Goal: Task Accomplishment & Management: Manage account settings

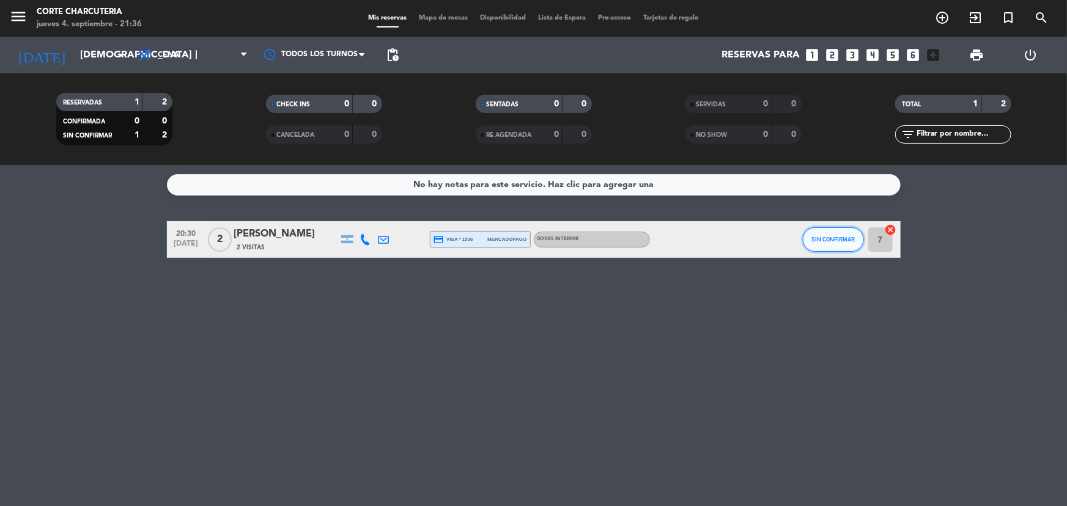
click at [829, 242] on span "SIN CONFIRMAR" at bounding box center [832, 239] width 43 height 7
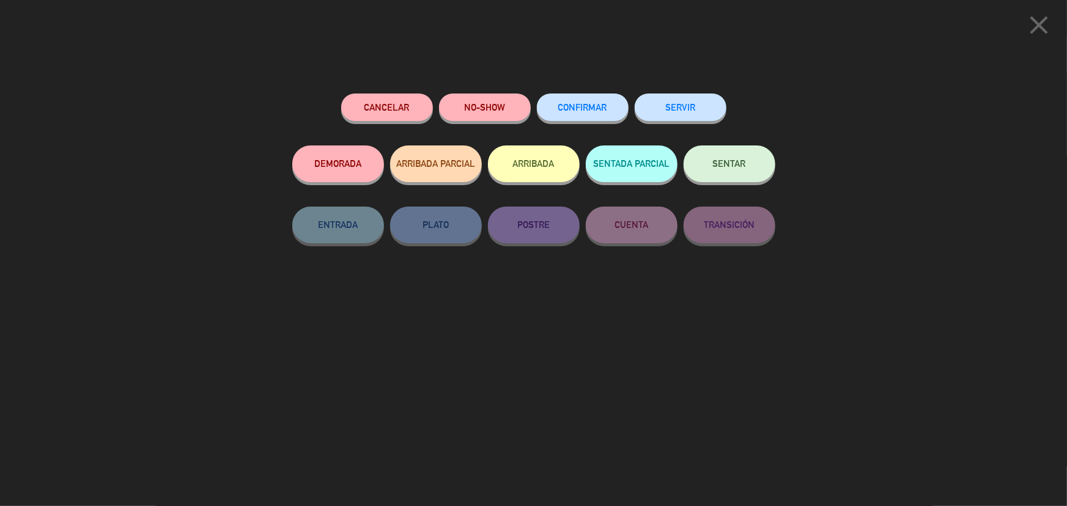
click at [680, 100] on button "SERVIR" at bounding box center [680, 108] width 92 height 28
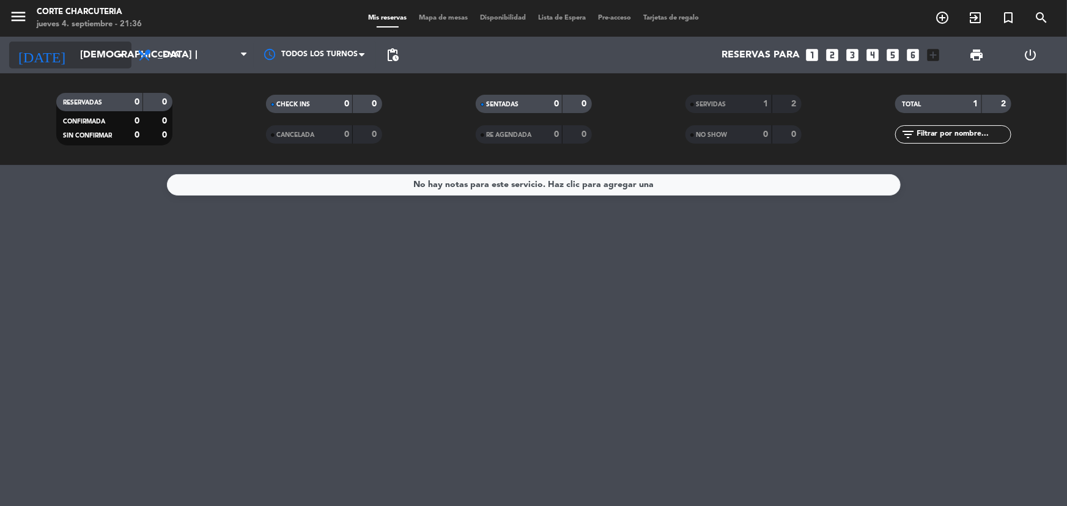
click at [79, 48] on div "today jue. 4 sep. arrow_drop_down" at bounding box center [70, 55] width 122 height 27
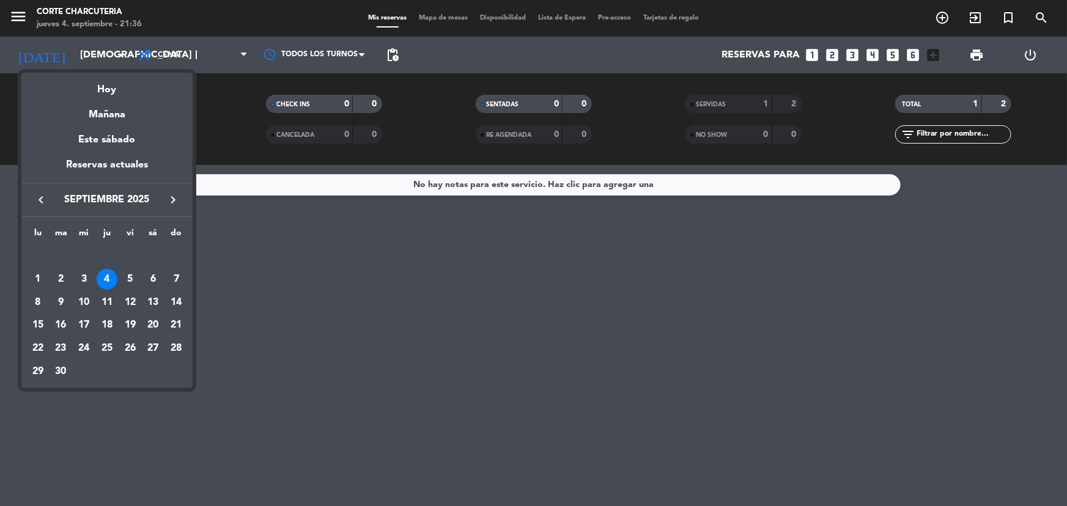
drag, startPoint x: 129, startPoint y: 114, endPoint x: 128, endPoint y: 120, distance: 6.8
click at [129, 116] on div "Mañana" at bounding box center [106, 110] width 171 height 25
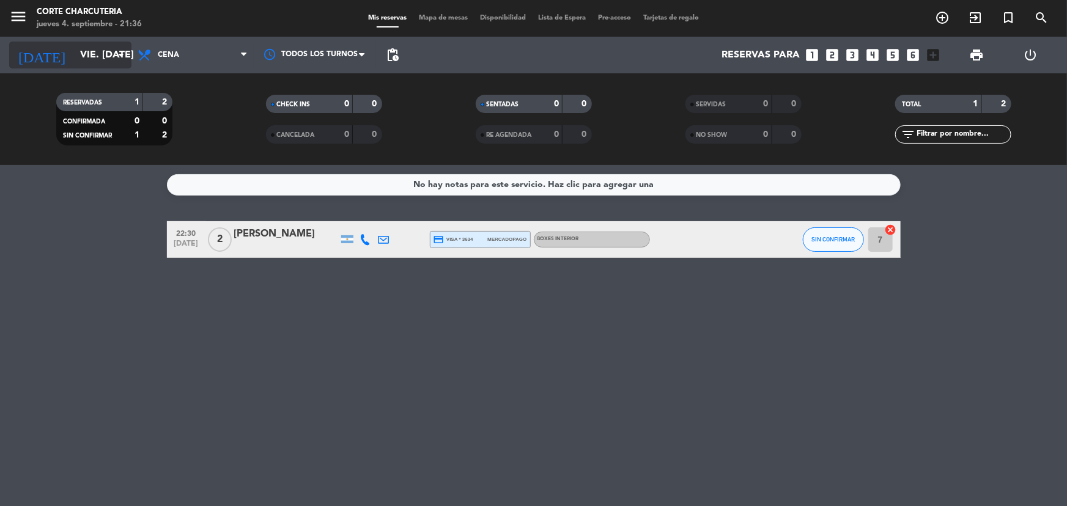
click at [86, 62] on input "vie. 5 sep." at bounding box center [138, 55] width 129 height 24
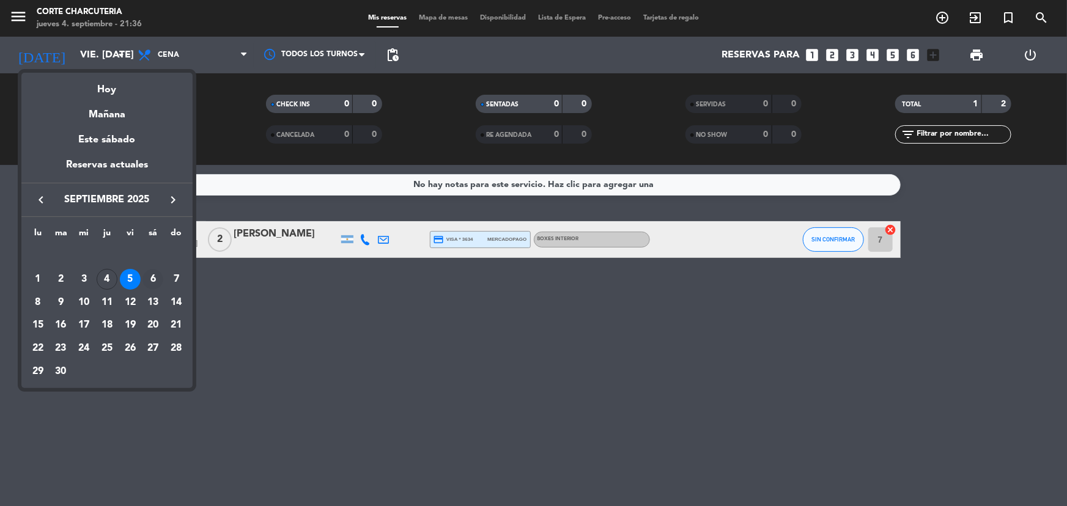
click at [156, 287] on div "6" at bounding box center [152, 279] width 21 height 21
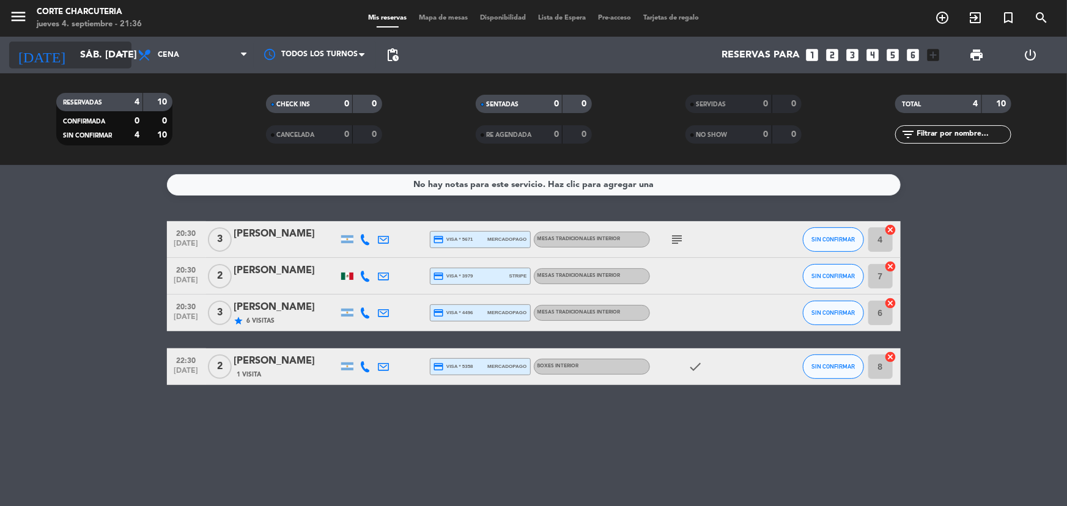
click at [103, 54] on input "sáb. 6 sep." at bounding box center [138, 55] width 129 height 24
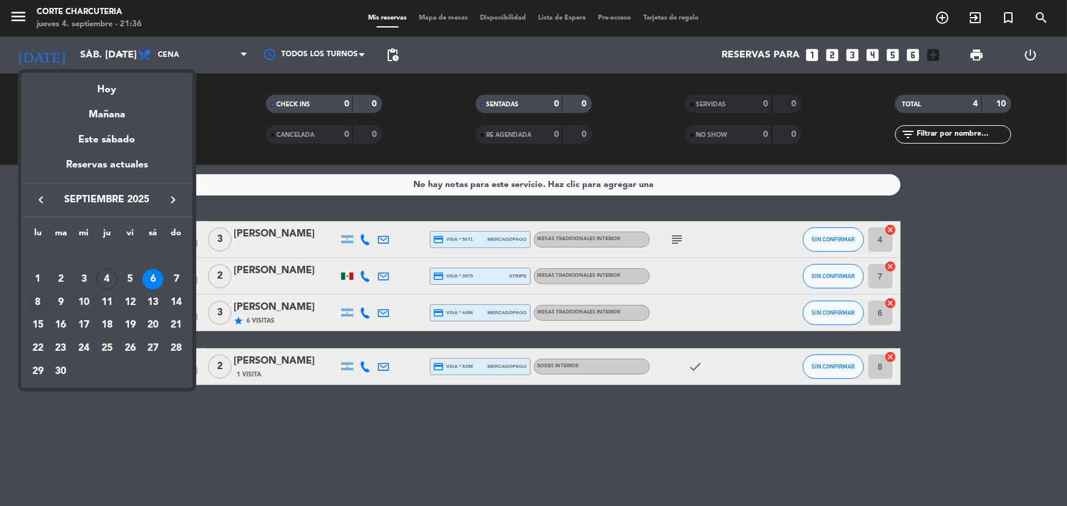
click at [35, 299] on div "8" at bounding box center [38, 302] width 21 height 21
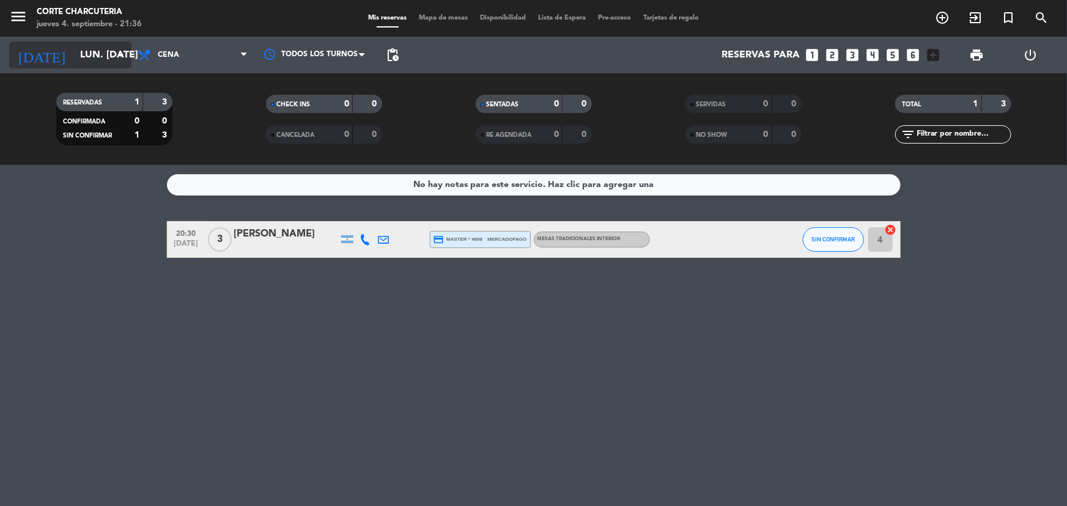
drag, startPoint x: 90, startPoint y: 55, endPoint x: 85, endPoint y: 67, distance: 13.4
click at [85, 67] on div "today lun. 8 sep. arrow_drop_down" at bounding box center [70, 55] width 122 height 27
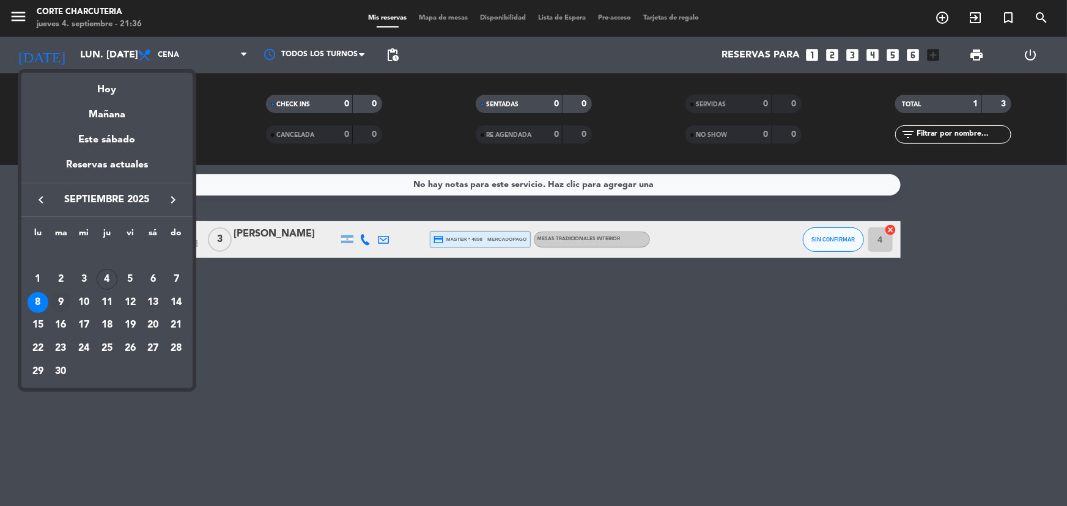
click at [56, 298] on div "9" at bounding box center [61, 302] width 21 height 21
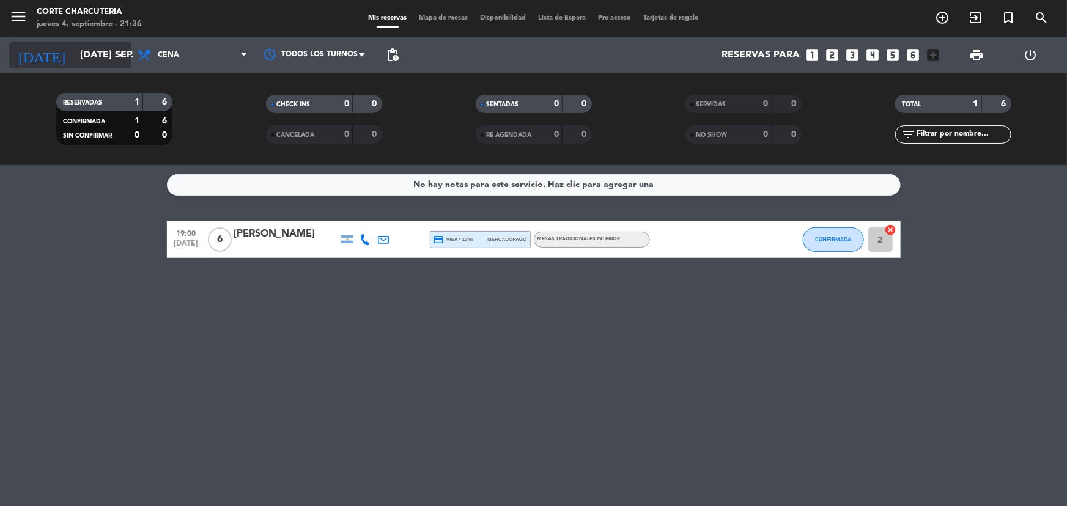
click at [79, 57] on input "mar. 9 sep." at bounding box center [138, 55] width 129 height 24
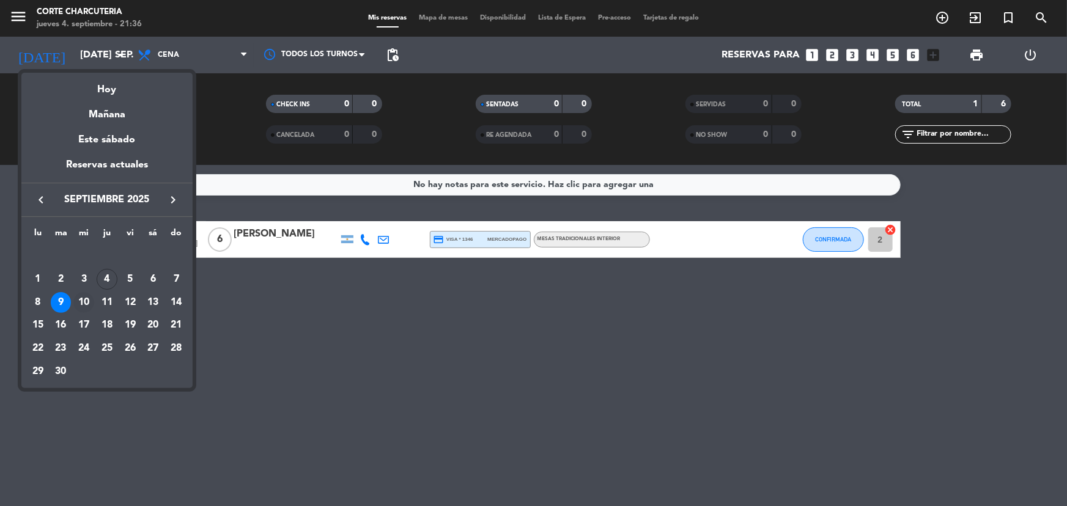
click at [87, 303] on div "10" at bounding box center [83, 302] width 21 height 21
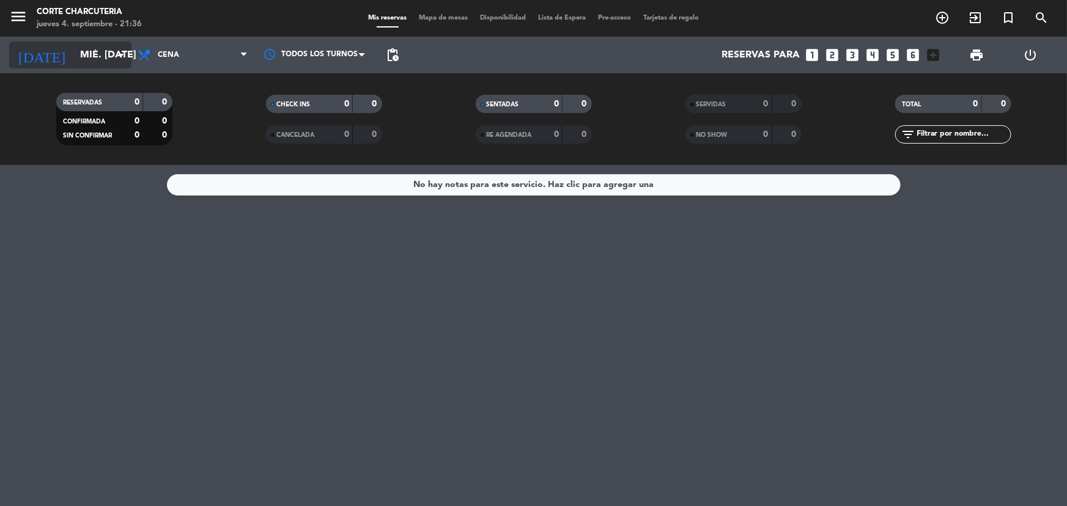
click at [74, 54] on input "mié. 10 sep." at bounding box center [138, 55] width 129 height 24
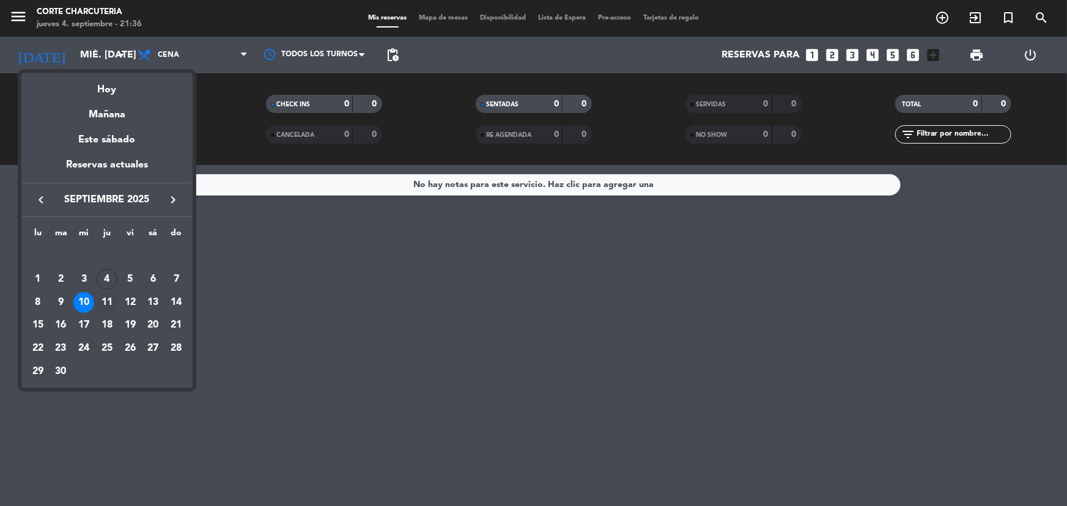
click at [108, 299] on div "11" at bounding box center [107, 302] width 21 height 21
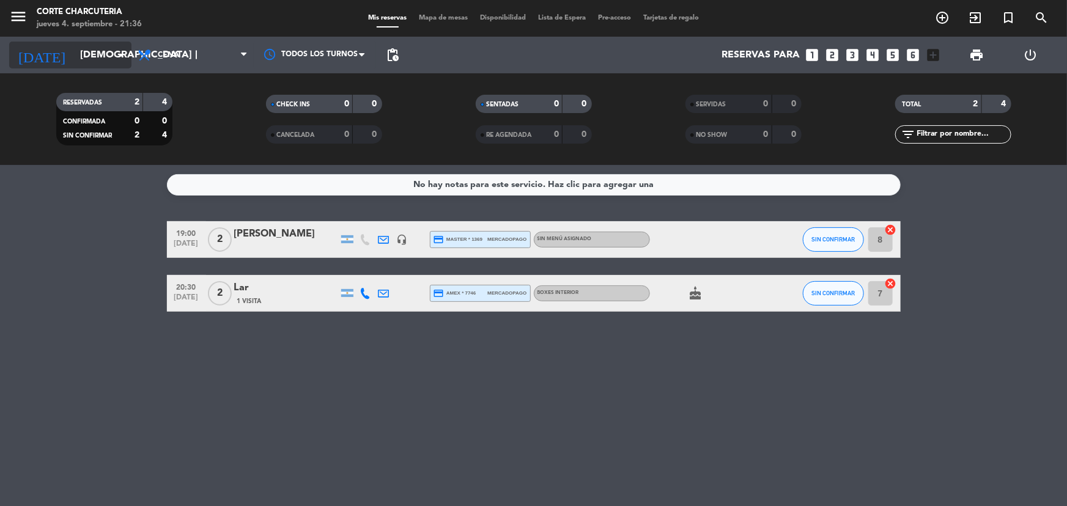
click at [97, 57] on input "jue. 11 sep." at bounding box center [138, 55] width 129 height 24
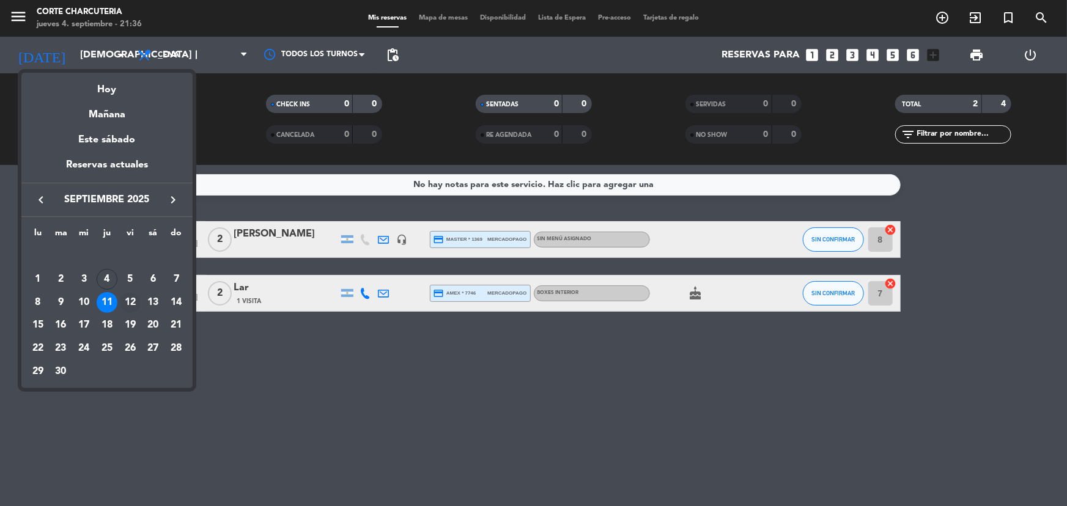
click at [125, 301] on div "12" at bounding box center [130, 302] width 21 height 21
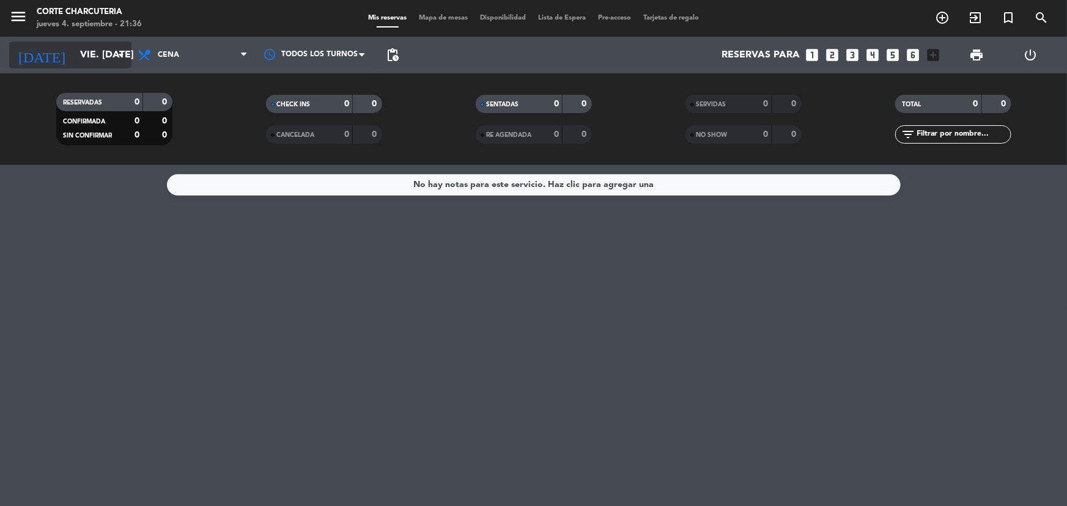
click at [111, 65] on input "vie. 12 sep." at bounding box center [138, 55] width 129 height 24
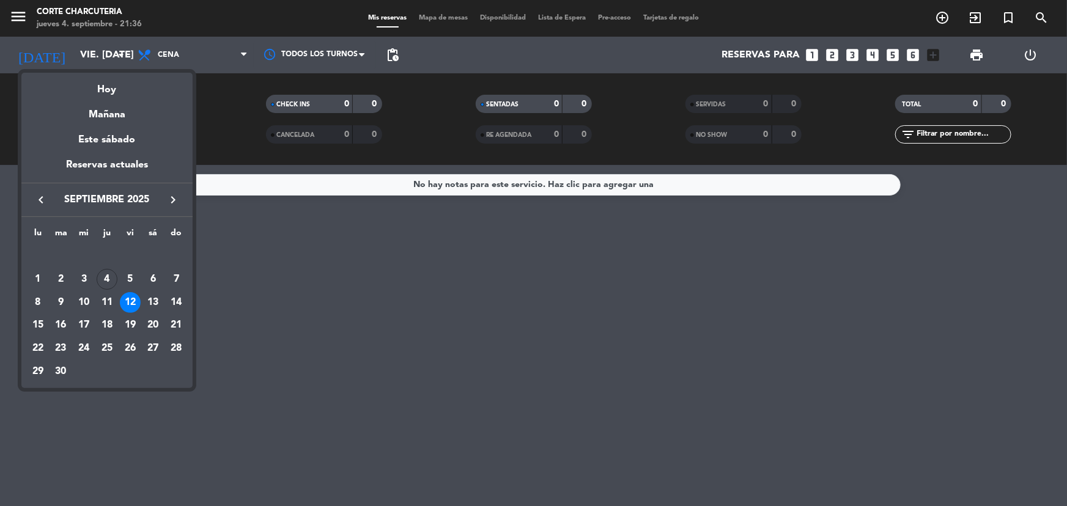
click at [152, 297] on div "13" at bounding box center [152, 302] width 21 height 21
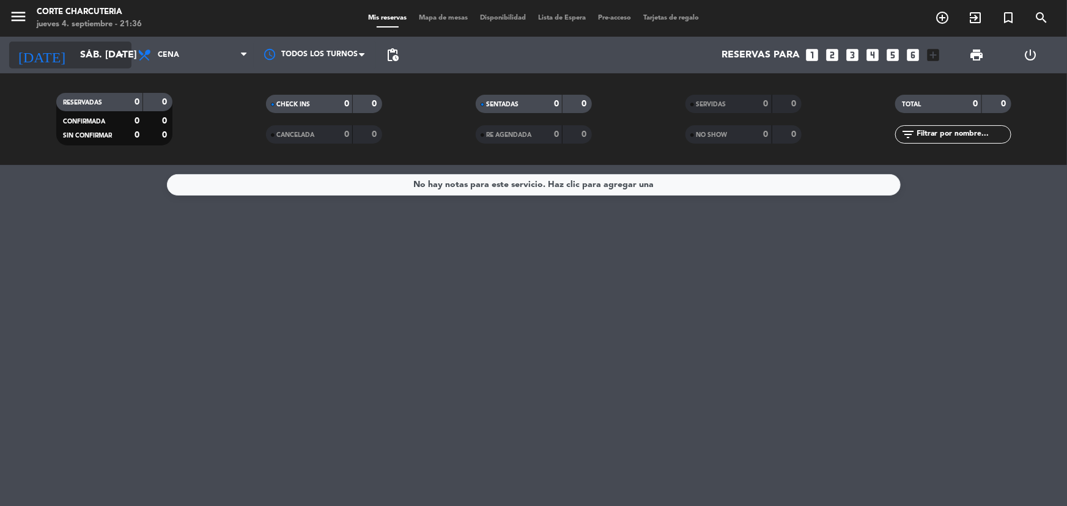
click at [99, 50] on input "sáb. 13 sep." at bounding box center [138, 55] width 129 height 24
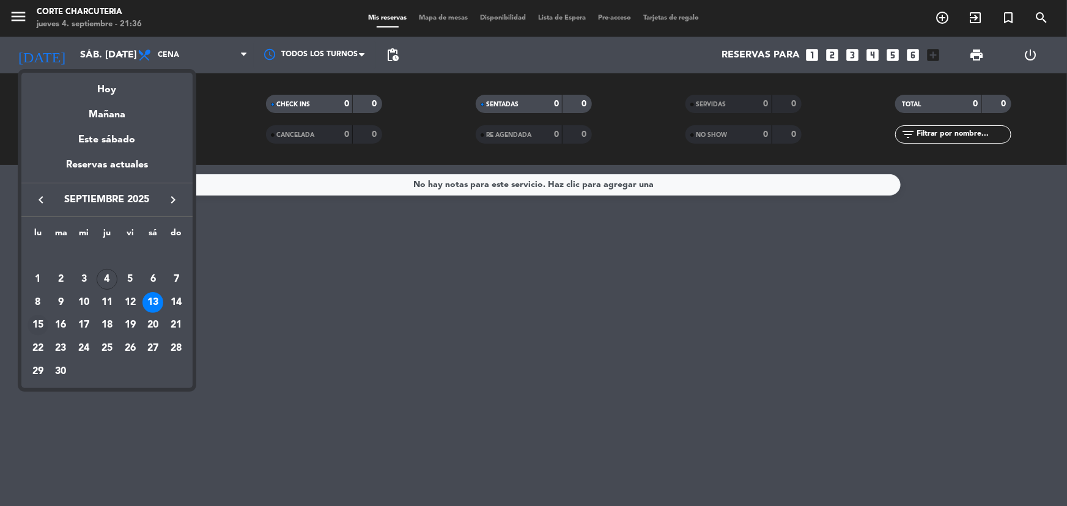
click at [39, 327] on div "15" at bounding box center [38, 325] width 21 height 21
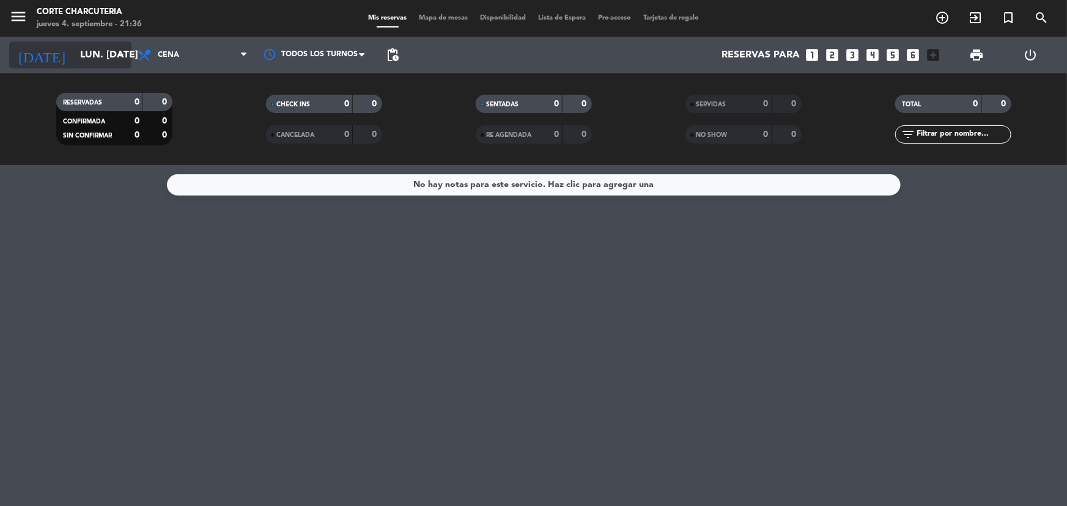
click at [115, 43] on input "lun. 15 sep." at bounding box center [138, 55] width 129 height 24
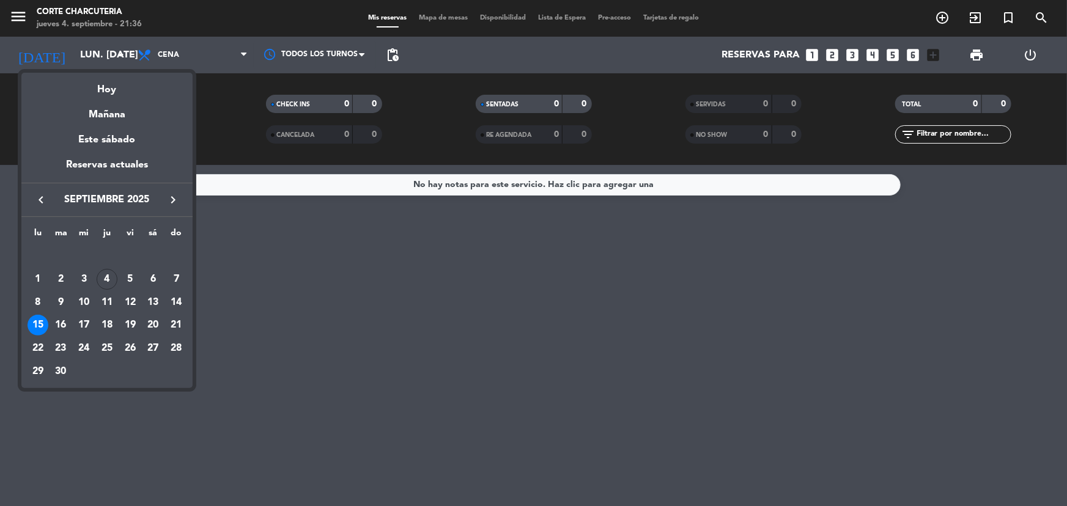
drag, startPoint x: 50, startPoint y: 315, endPoint x: 51, endPoint y: 321, distance: 6.4
click at [50, 318] on td "16" at bounding box center [61, 325] width 23 height 23
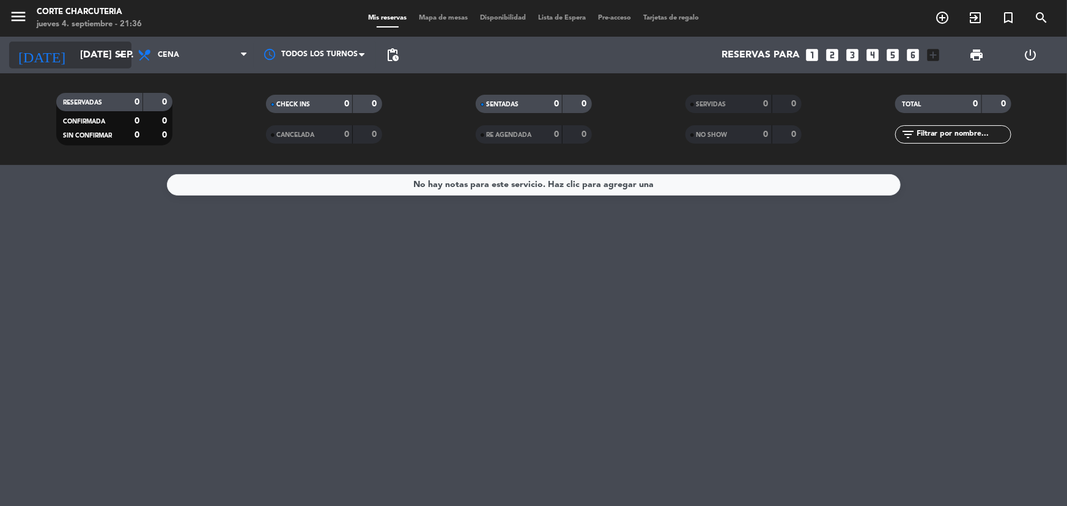
click at [105, 61] on input "mar. 16 sep." at bounding box center [138, 55] width 129 height 24
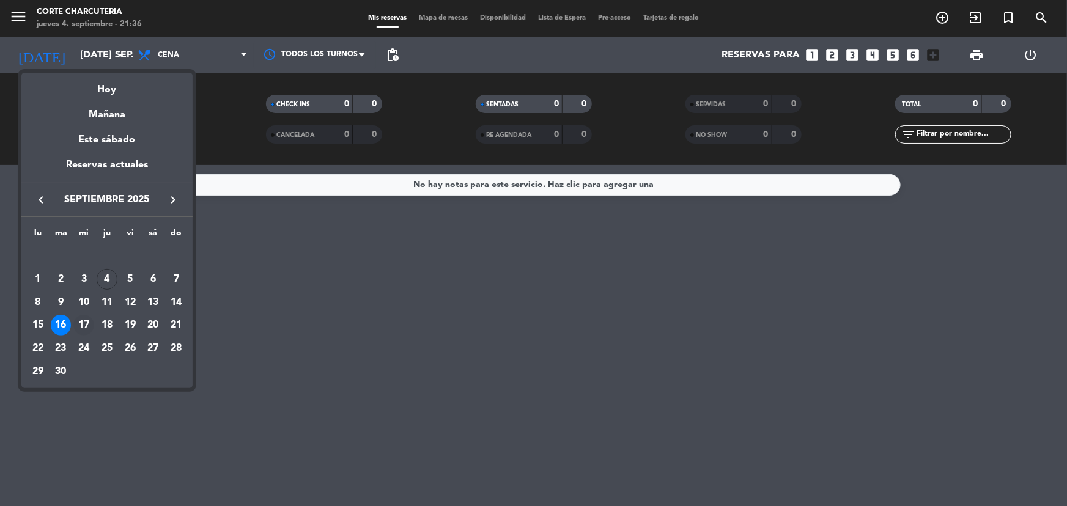
click at [86, 324] on div "17" at bounding box center [83, 325] width 21 height 21
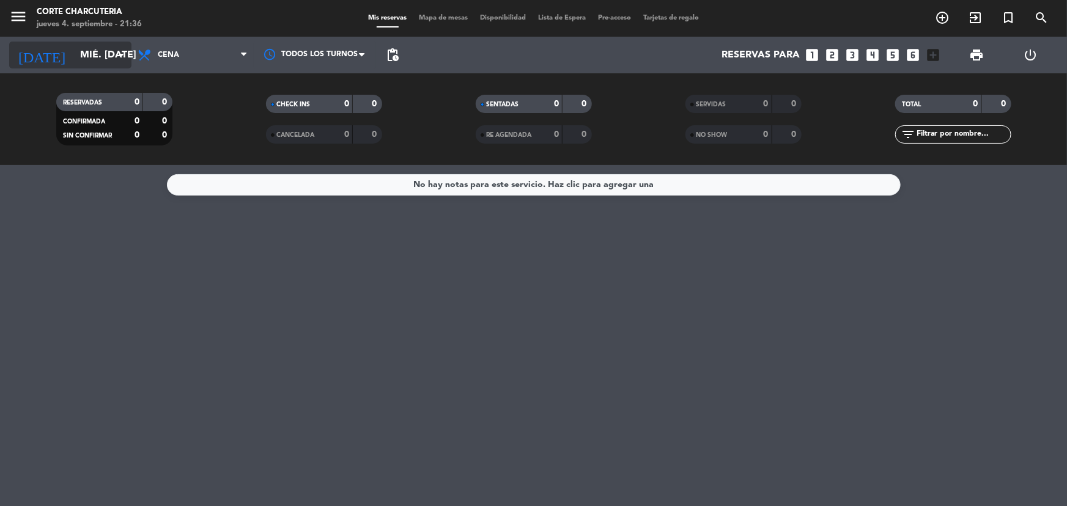
drag, startPoint x: 87, startPoint y: 57, endPoint x: 87, endPoint y: 67, distance: 9.8
click at [87, 67] on div "today mié. 17 sep. arrow_drop_down" at bounding box center [70, 55] width 122 height 27
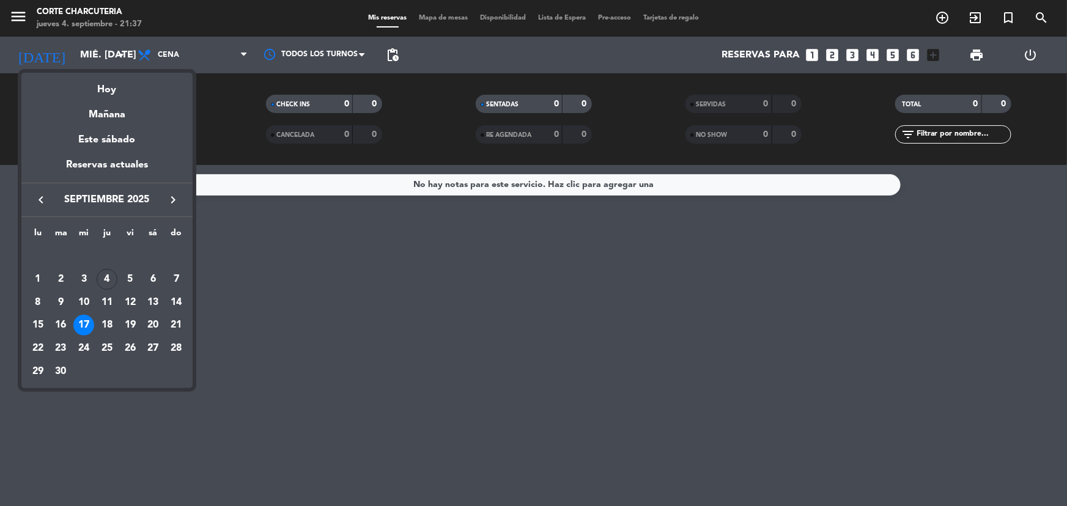
click at [103, 324] on div "18" at bounding box center [107, 325] width 21 height 21
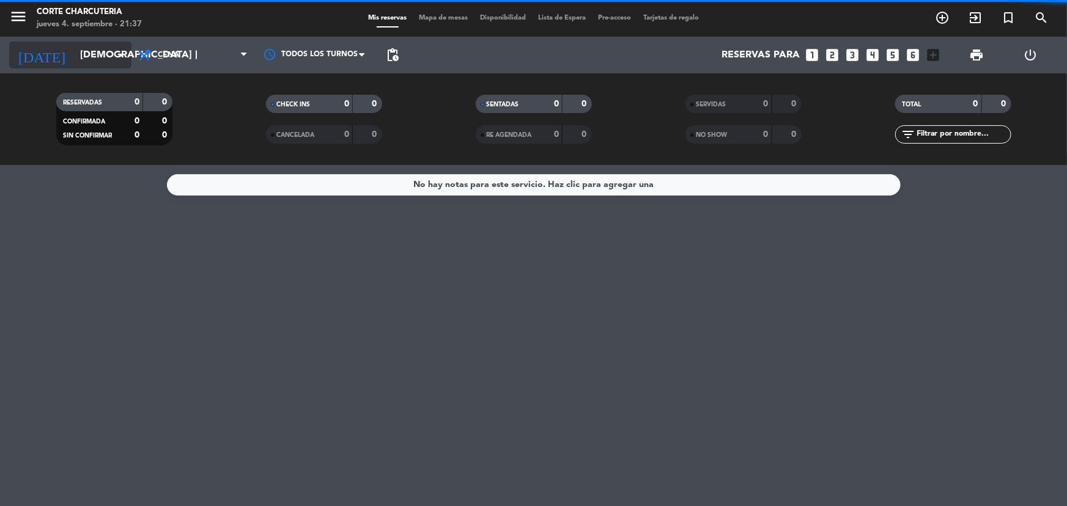
click at [94, 62] on input "jue. 18 sep." at bounding box center [138, 55] width 129 height 24
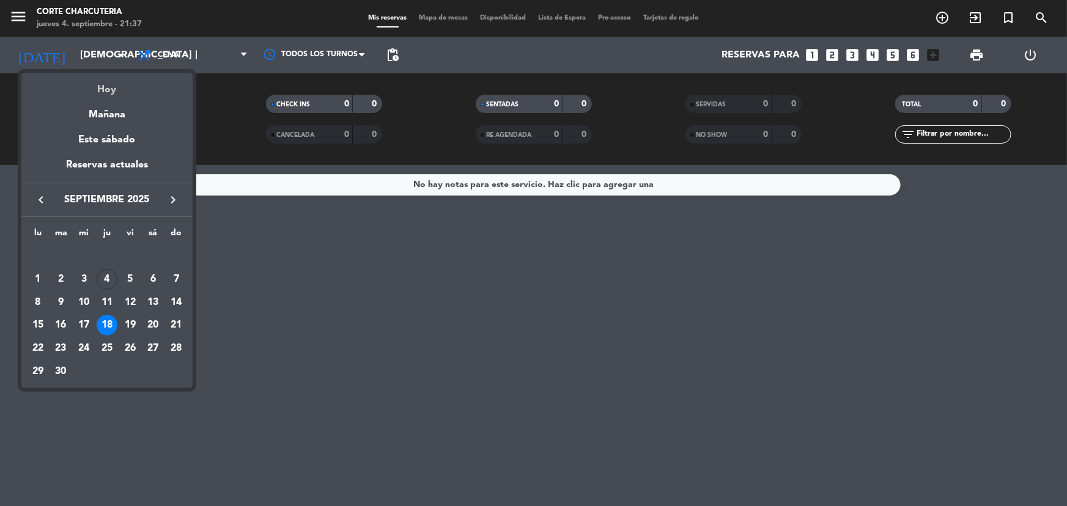
click at [123, 84] on div "Hoy" at bounding box center [106, 85] width 171 height 25
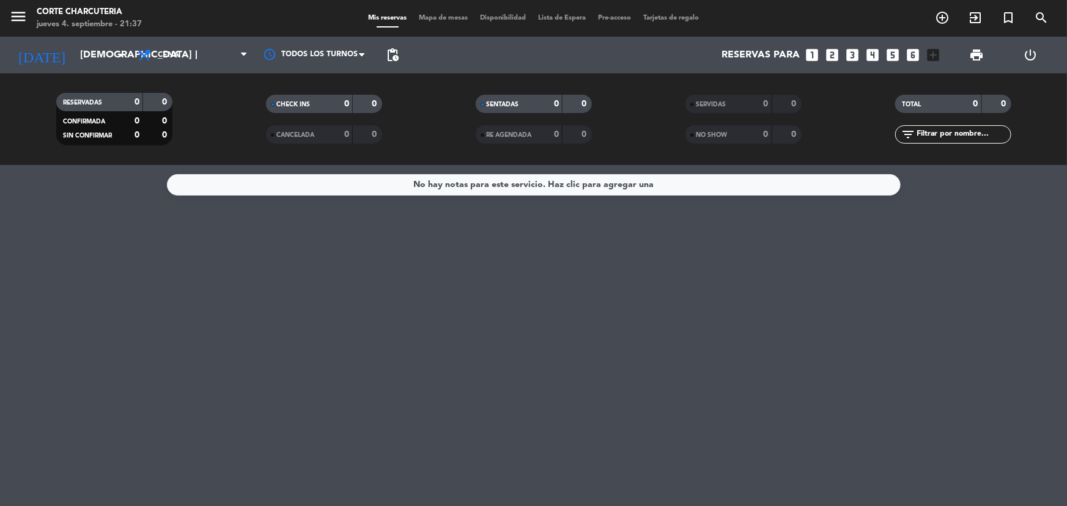
type input "[DEMOGRAPHIC_DATA] [DATE]"
